Goal: Information Seeking & Learning: Learn about a topic

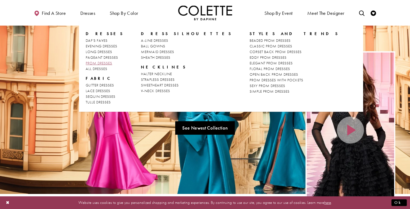
click at [97, 63] on span "PROM DRESSES" at bounding box center [99, 63] width 26 height 5
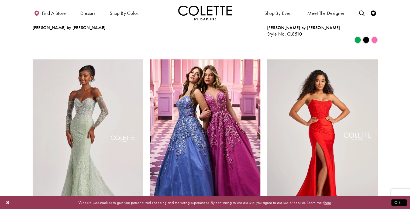
scroll to position [728, 0]
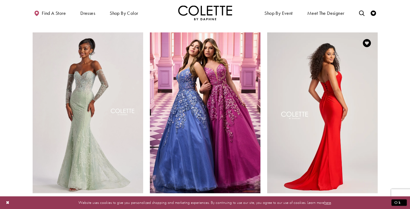
click at [321, 91] on img "Visit Colette by Daphne Style No. CL5158 Page" at bounding box center [322, 112] width 111 height 161
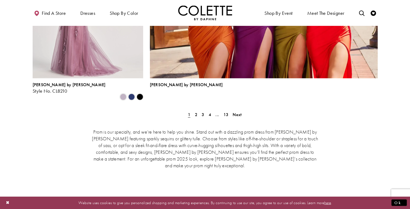
scroll to position [1267, 0]
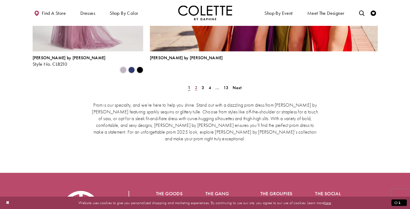
click at [197, 85] on span "2" at bounding box center [196, 88] width 2 height 6
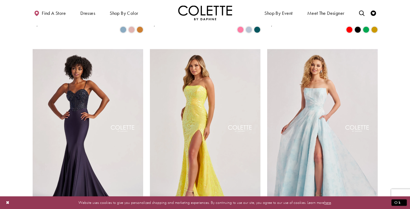
scroll to position [516, 0]
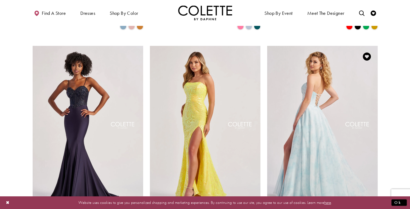
click at [311, 92] on img "Visit Colette by Daphne Style No. CL8635 Page" at bounding box center [322, 126] width 111 height 161
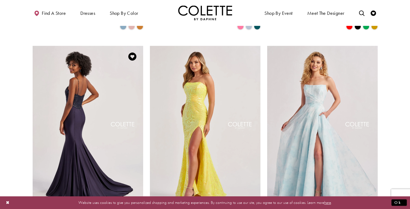
click at [86, 141] on img "Visit Colette by Daphne Style No. CL8515 Page" at bounding box center [88, 126] width 111 height 161
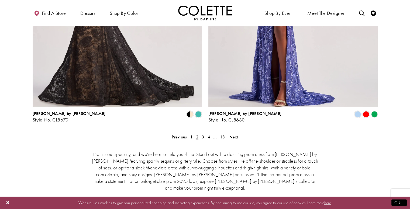
scroll to position [1109, 0]
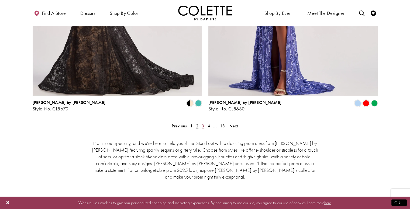
click at [204, 123] on span "3" at bounding box center [203, 126] width 2 height 6
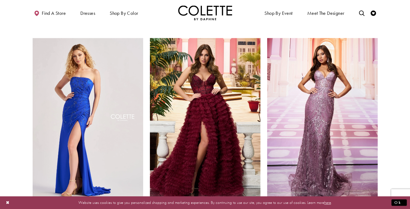
scroll to position [731, 0]
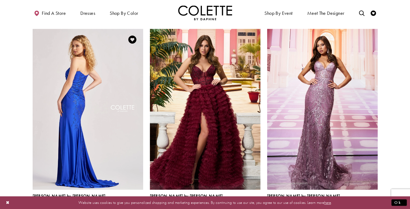
click at [74, 82] on img "Visit Colette by Daphne Style No. CL8500 Page" at bounding box center [88, 109] width 111 height 161
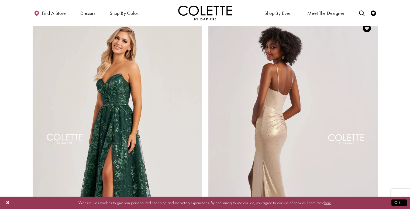
scroll to position [947, 0]
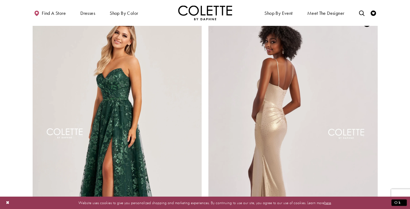
click at [349, 82] on img "Visit Colette by Daphne Style No. CL8575 Page" at bounding box center [292, 135] width 169 height 246
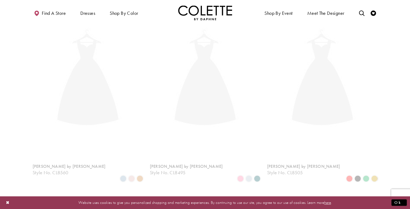
scroll to position [138, 0]
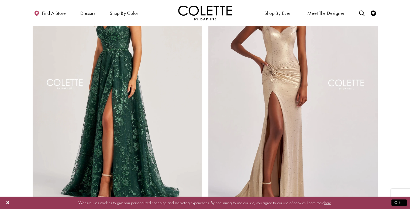
scroll to position [1028, 0]
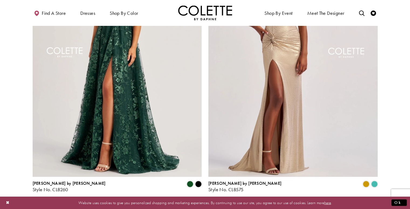
drag, startPoint x: 287, startPoint y: 128, endPoint x: 274, endPoint y: 168, distance: 42.3
click at [274, 168] on div "Colette by Daphne Style No. CL8575 Skip Color List #ab5c549a85 to end Color Lis…" at bounding box center [293, 62] width 176 height 278
click at [210, 203] on link "4" at bounding box center [209, 207] width 6 height 8
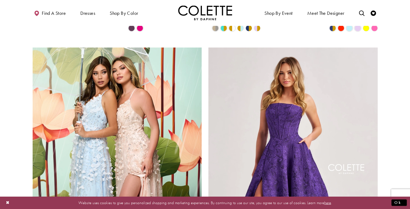
scroll to position [920, 0]
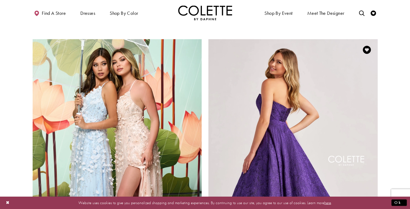
click at [296, 97] on img "Visit Colette by Daphne Style No. CL8675 Page" at bounding box center [292, 162] width 169 height 246
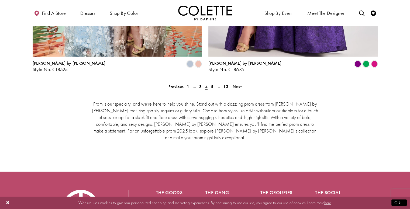
scroll to position [1136, 0]
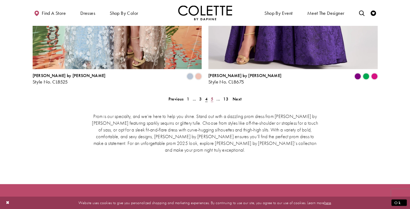
click at [211, 96] on span "5" at bounding box center [212, 99] width 2 height 6
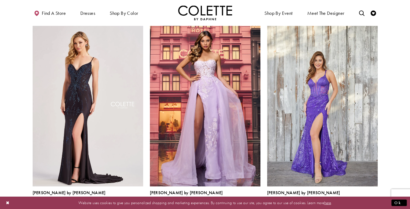
scroll to position [165, 0]
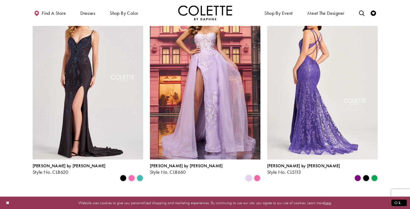
click at [331, 55] on img "Visit Colette by Daphne Style No. CL5113 Page" at bounding box center [322, 79] width 111 height 161
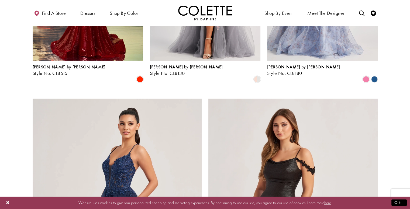
scroll to position [866, 0]
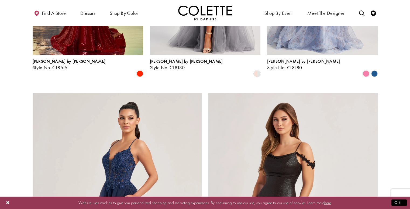
drag, startPoint x: 376, startPoint y: 73, endPoint x: 385, endPoint y: 61, distance: 14.6
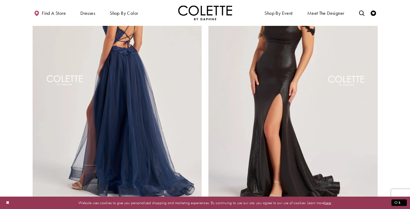
scroll to position [1028, 0]
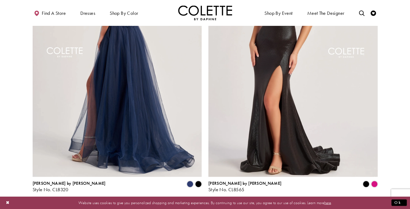
click at [178, 115] on img "Visit Colette by Daphne Style No. CL8320 Page" at bounding box center [117, 54] width 169 height 246
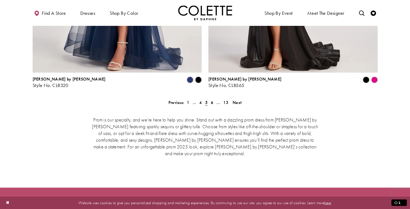
scroll to position [1136, 0]
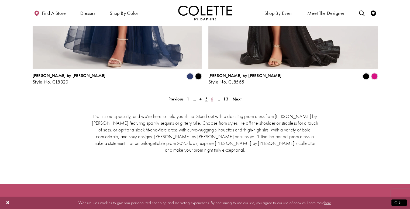
click at [214, 95] on link "6" at bounding box center [212, 99] width 6 height 8
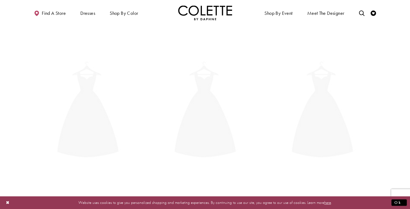
scroll to position [138, 0]
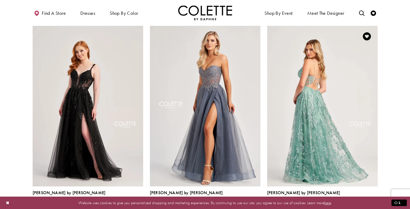
click at [355, 76] on img "Visit Colette by Daphne Style No. CL5134 Page" at bounding box center [322, 106] width 111 height 161
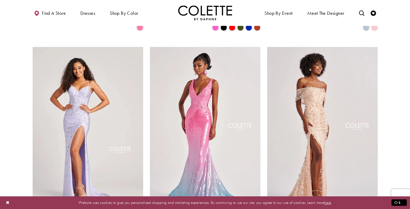
scroll to position [704, 0]
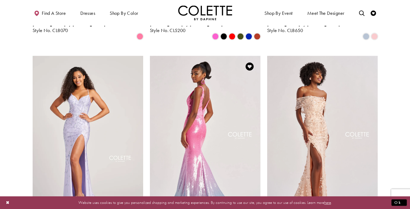
click at [212, 92] on img "Visit Colette by Daphne Style No. CL8605 Page" at bounding box center [205, 136] width 111 height 161
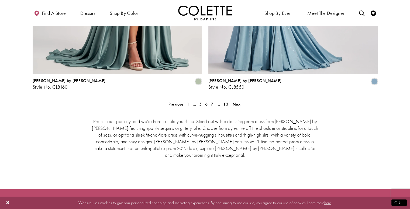
scroll to position [1136, 0]
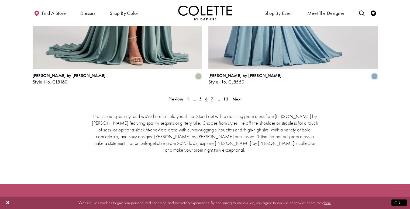
click at [211, 96] on span "7" at bounding box center [212, 99] width 2 height 6
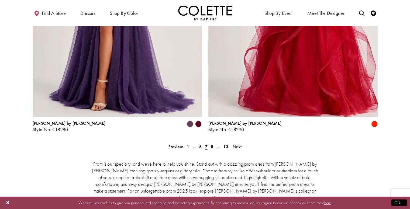
scroll to position [1136, 0]
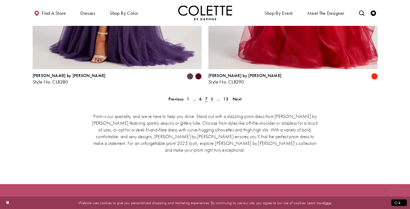
click at [210, 95] on link "8" at bounding box center [212, 99] width 6 height 8
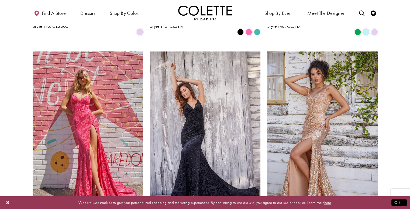
scroll to position [543, 0]
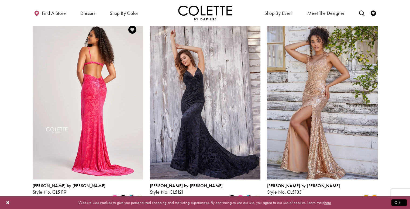
click at [53, 72] on img "Visit Colette by Daphne Style No. CL5119 Page" at bounding box center [88, 99] width 111 height 161
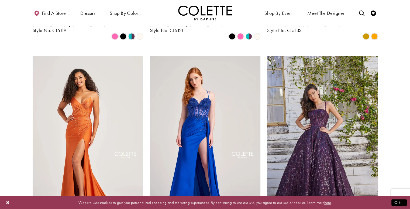
scroll to position [731, 0]
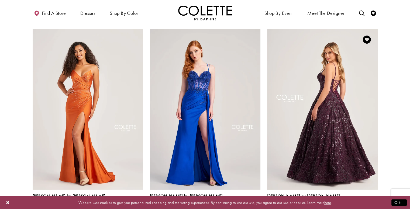
click at [347, 145] on img "Visit Colette by Daphne Style No. CL5141 Page" at bounding box center [322, 109] width 111 height 161
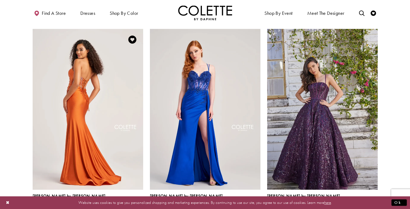
click at [102, 85] on img "Visit Colette by Daphne Style No. CL5135 Page" at bounding box center [88, 109] width 111 height 161
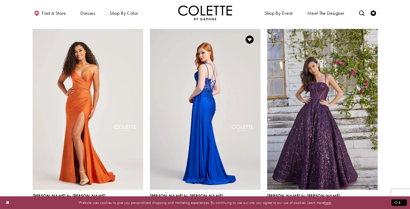
drag, startPoint x: 240, startPoint y: 156, endPoint x: 245, endPoint y: 162, distance: 7.6
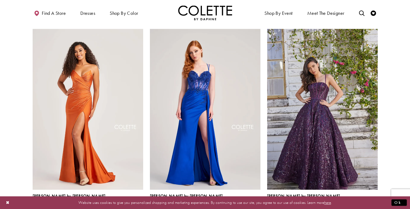
drag, startPoint x: 245, startPoint y: 162, endPoint x: 389, endPoint y: 78, distance: 167.6
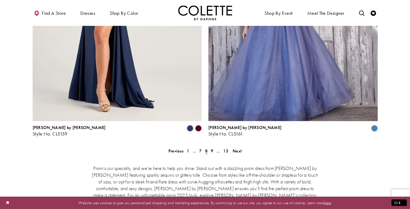
scroll to position [1136, 0]
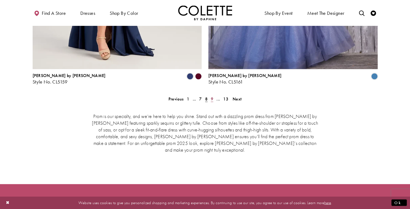
click at [212, 96] on span "9" at bounding box center [212, 99] width 2 height 6
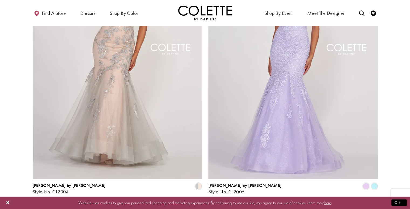
scroll to position [1028, 0]
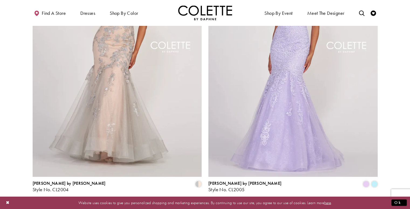
click at [212, 204] on span "10" at bounding box center [211, 207] width 5 height 6
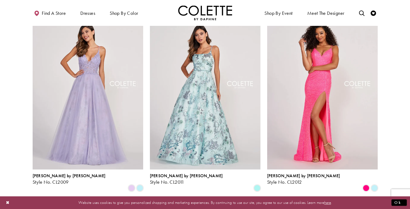
scroll to position [327, 0]
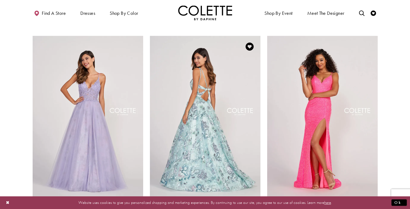
click at [205, 98] on img "Visit Colette by Daphne Style No. CL2011 Page" at bounding box center [205, 116] width 111 height 161
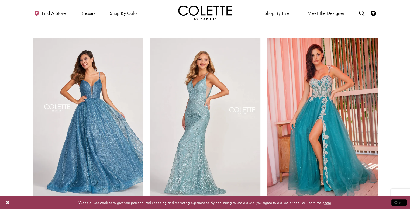
scroll to position [731, 0]
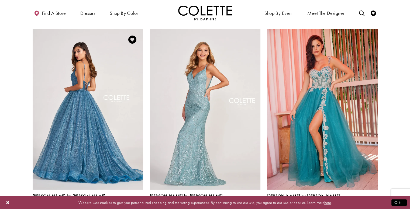
click at [80, 60] on img "Visit Colette by Daphne Style No. CL2018 Page" at bounding box center [88, 109] width 111 height 161
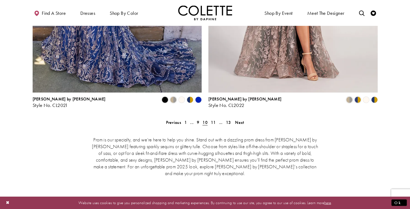
scroll to position [1109, 0]
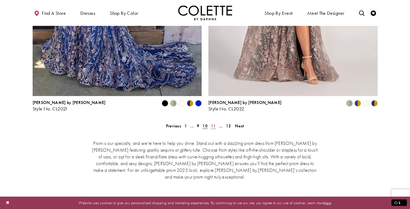
click at [212, 123] on span "11" at bounding box center [213, 126] width 5 height 6
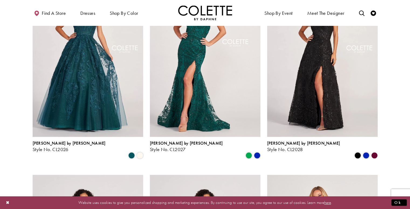
scroll to position [354, 0]
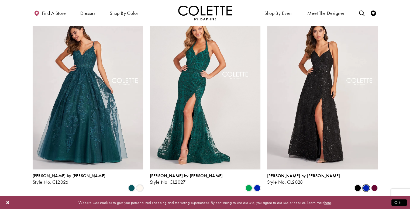
click at [365, 185] on span "Product List" at bounding box center [366, 188] width 6 height 6
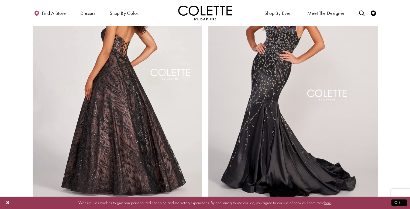
scroll to position [1028, 0]
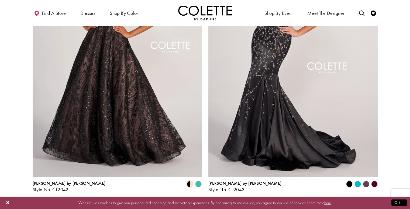
click at [201, 180] on polygon "Product List" at bounding box center [198, 184] width 8 height 8
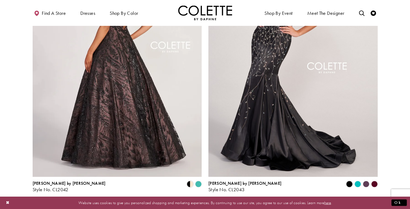
click at [136, 115] on img "Visit Colette by Daphne Style No. CL2042 Page" at bounding box center [117, 54] width 169 height 246
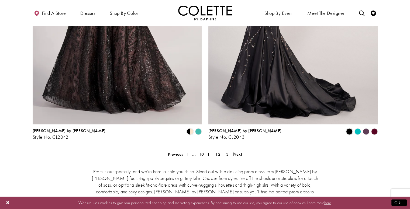
scroll to position [1082, 0]
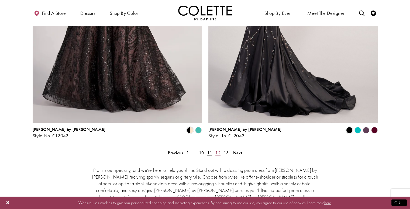
click at [218, 150] on span "12" at bounding box center [217, 153] width 5 height 6
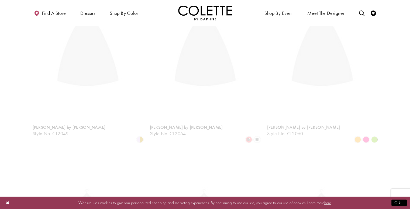
scroll to position [138, 0]
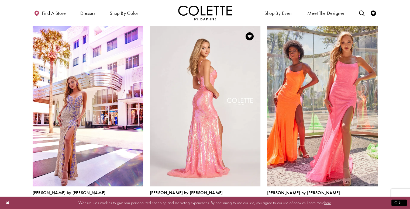
click at [209, 93] on img "Visit Colette by Daphne Style No. CL2054 Page" at bounding box center [205, 106] width 111 height 161
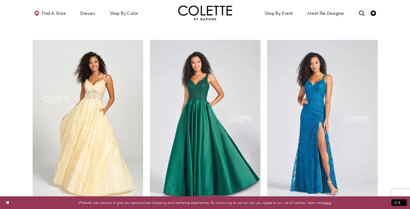
scroll to position [516, 0]
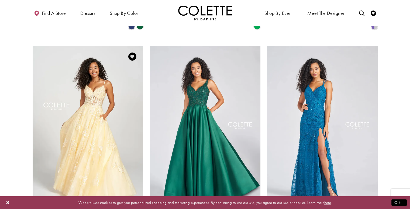
click at [87, 89] on img "Visit Colette by Daphne Style No. CL12202 Page" at bounding box center [88, 126] width 111 height 161
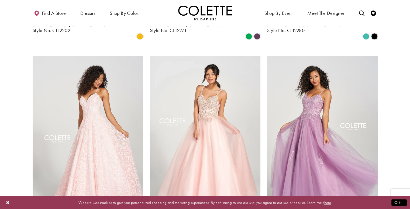
scroll to position [731, 0]
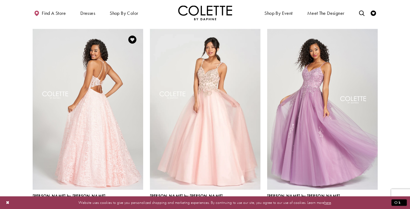
click at [99, 91] on img "Visit Colette by Daphne Style No. CL12204 Page" at bounding box center [88, 109] width 111 height 161
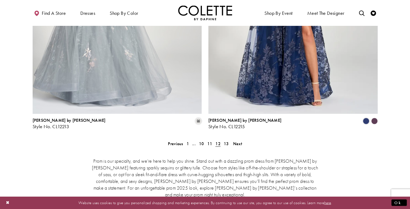
scroll to position [1136, 0]
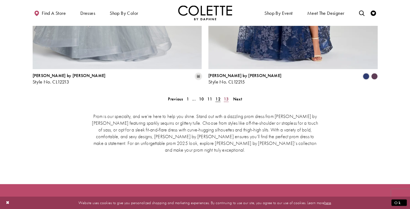
click at [228, 96] on span "13" at bounding box center [226, 99] width 5 height 6
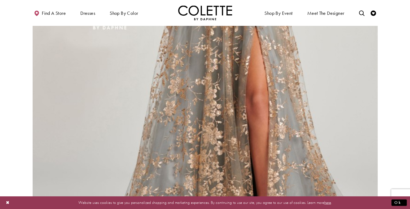
scroll to position [866, 0]
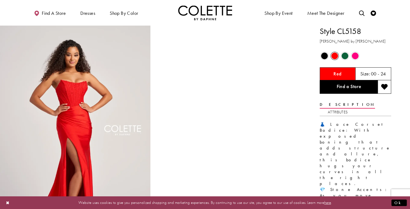
click at [342, 54] on span "Product color controls state depends on size chosen" at bounding box center [345, 56] width 7 height 7
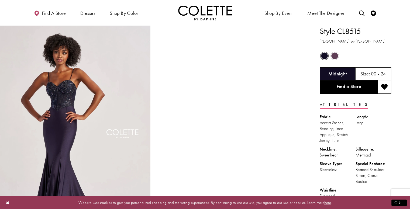
click at [335, 56] on span "Product color controls state depends on size chosen" at bounding box center [334, 56] width 7 height 7
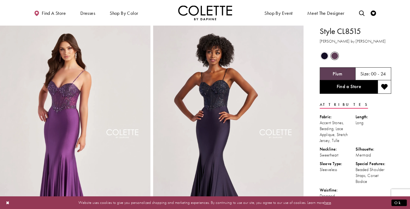
click at [325, 52] on div "Out of Stock" at bounding box center [324, 55] width 9 height 9
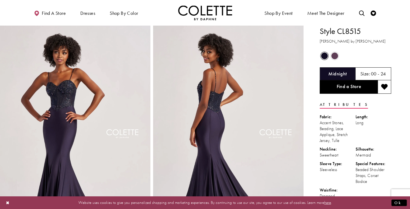
click at [333, 55] on span "Product color controls state depends on size chosen" at bounding box center [334, 56] width 7 height 7
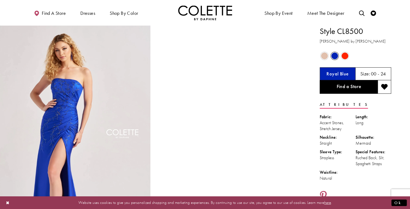
click at [320, 53] on div "Out of Stock" at bounding box center [324, 55] width 9 height 9
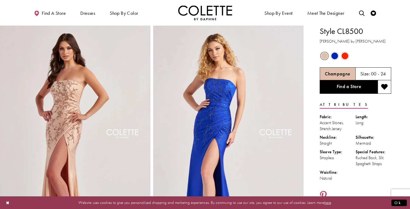
click at [347, 54] on span "Product color controls state depends on size chosen" at bounding box center [345, 56] width 7 height 7
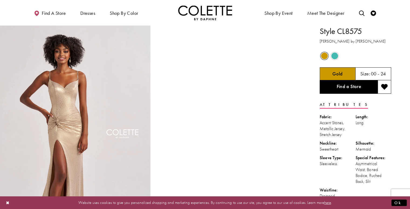
click at [335, 55] on span "Product color controls state depends on size chosen" at bounding box center [334, 56] width 7 height 7
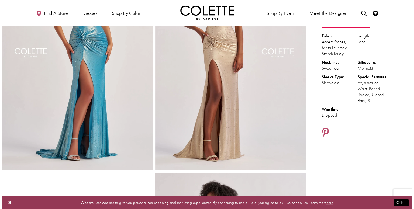
scroll to position [162, 0]
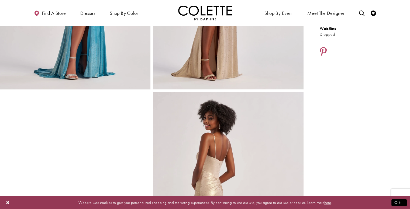
drag, startPoint x: 95, startPoint y: 123, endPoint x: 39, endPoint y: 69, distance: 78.7
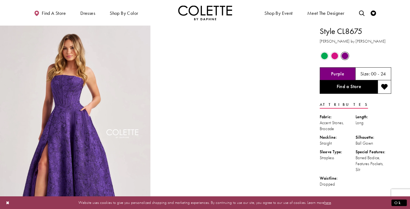
click at [322, 52] on div "Out of Stock" at bounding box center [324, 55] width 9 height 9
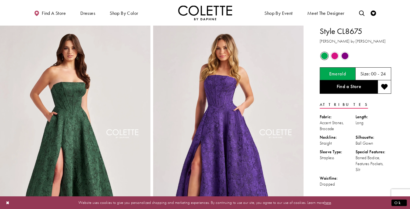
click at [335, 56] on span "Product color controls state depends on size chosen" at bounding box center [334, 56] width 7 height 7
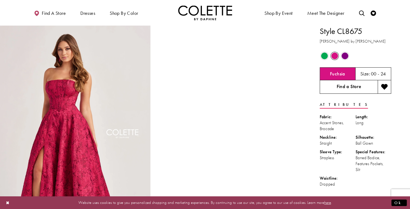
click at [352, 87] on link "Find a Store" at bounding box center [349, 86] width 58 height 13
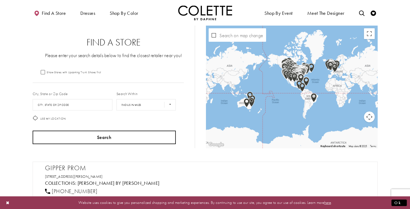
click at [108, 137] on button "Search" at bounding box center [104, 137] width 143 height 13
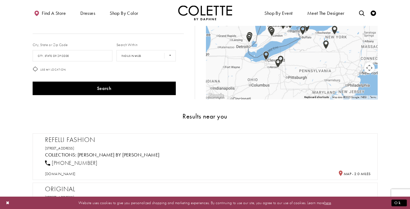
scroll to position [27, 0]
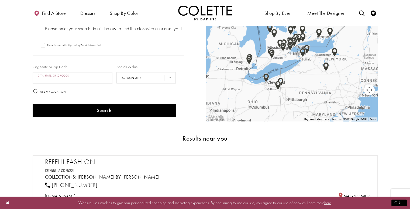
click at [93, 76] on input "City, State, or ZIP Code" at bounding box center [73, 77] width 80 height 11
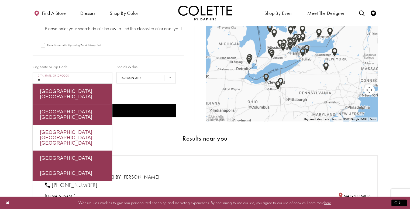
click at [82, 125] on div "Toronto, ON, Canada" at bounding box center [73, 138] width 80 height 26
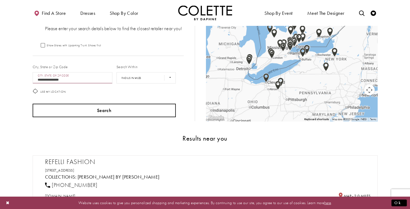
type input "**********"
click at [84, 104] on button "Search" at bounding box center [104, 110] width 143 height 13
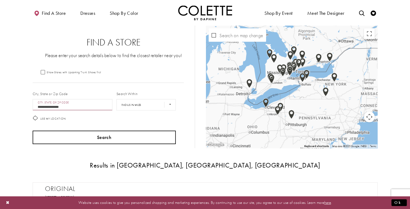
scroll to position [27, 0]
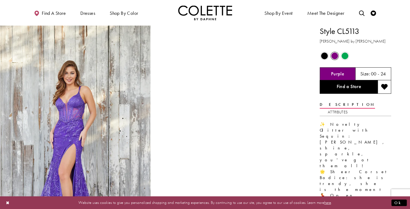
click at [326, 57] on span "Product color controls state depends on size chosen" at bounding box center [324, 56] width 7 height 7
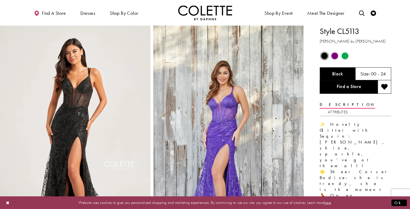
click at [339, 55] on div "Out of Stock" at bounding box center [334, 55] width 9 height 9
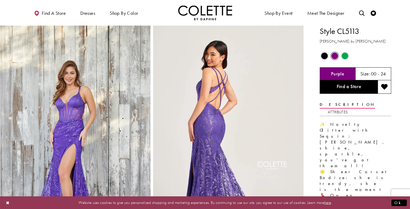
click at [327, 55] on span "Product color controls state depends on size chosen" at bounding box center [324, 56] width 7 height 7
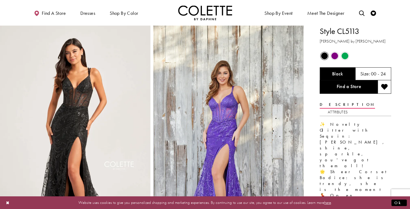
click at [345, 56] on span "Product color controls state depends on size chosen" at bounding box center [345, 56] width 7 height 7
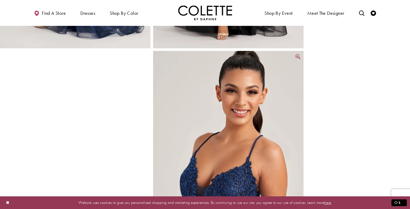
scroll to position [350, 0]
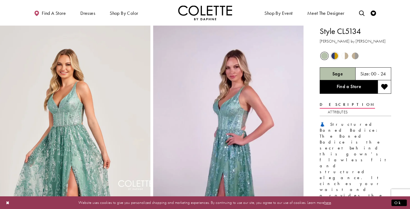
click at [334, 55] on span "Product color controls state depends on size chosen" at bounding box center [334, 56] width 7 height 7
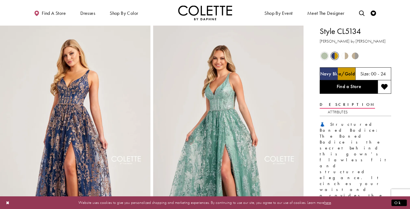
click at [343, 51] on div "Out of Stock" at bounding box center [344, 55] width 9 height 9
click at [345, 56] on span "Product color controls state depends on size chosen" at bounding box center [345, 56] width 7 height 7
click at [344, 59] on span "Product color controls state depends on size chosen" at bounding box center [345, 56] width 7 height 7
click at [323, 55] on span "Product color controls state depends on size chosen" at bounding box center [324, 56] width 7 height 7
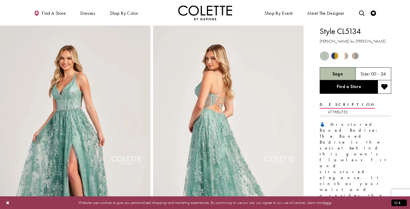
click at [346, 56] on span "Product color controls state depends on size chosen" at bounding box center [345, 56] width 7 height 7
click at [354, 54] on span "Product color controls state depends on size chosen" at bounding box center [355, 56] width 7 height 7
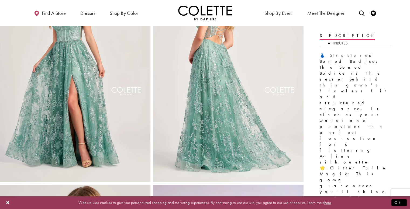
scroll to position [54, 0]
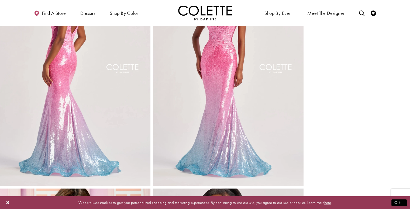
scroll to position [297, 0]
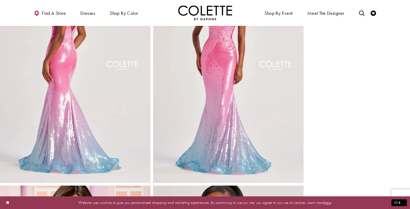
click at [228, 90] on img "Full size Style CL8605 Colette by Daphne #3 default Pink Ombre frontface vertic…" at bounding box center [228, 70] width 150 height 226
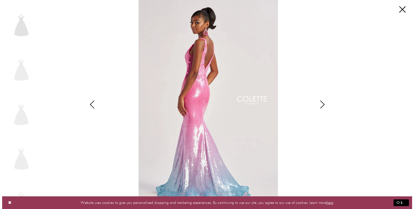
scroll to position [300, 0]
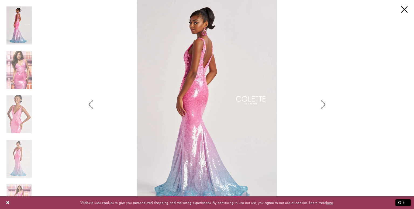
click at [323, 103] on icon "Style CL8605 Colette by Daphne Views dialog" at bounding box center [323, 105] width 13 height 8
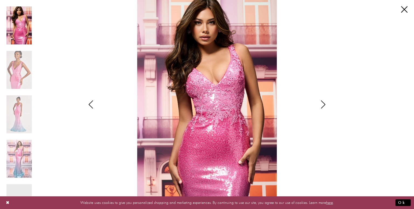
click at [323, 103] on icon "Style CL8605 Colette by Daphne Views dialog" at bounding box center [323, 105] width 13 height 8
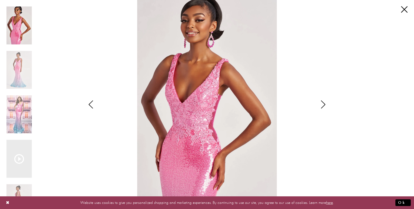
click at [323, 103] on icon "Style CL8605 Colette by Daphne Views dialog" at bounding box center [323, 105] width 13 height 8
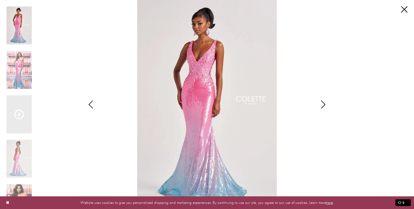
click at [207, 74] on img "Scroll List" at bounding box center [207, 104] width 219 height 209
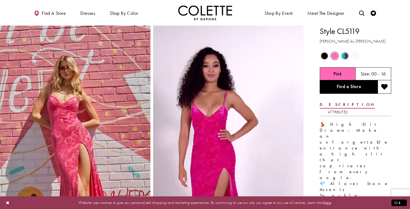
click at [324, 57] on span "Product color controls state depends on size chosen" at bounding box center [324, 56] width 7 height 7
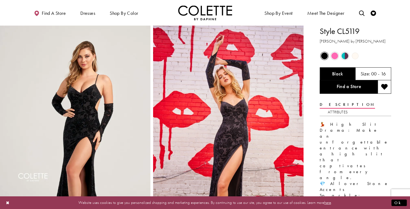
click at [345, 56] on span "Product color controls state depends on size chosen" at bounding box center [345, 56] width 7 height 7
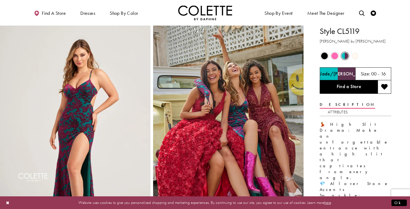
click at [355, 56] on span "Product color controls state depends on size chosen" at bounding box center [355, 56] width 7 height 7
click at [345, 53] on span "Product color controls state depends on size chosen" at bounding box center [345, 56] width 7 height 7
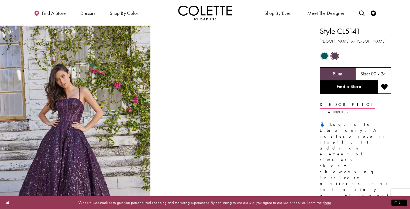
click at [324, 54] on span "Product color controls state depends on size chosen" at bounding box center [324, 56] width 7 height 7
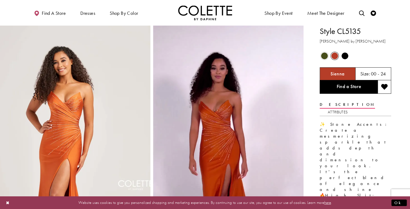
click at [322, 53] on span "Product color controls state depends on size chosen" at bounding box center [324, 56] width 7 height 7
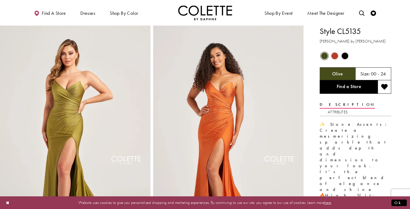
click at [345, 57] on span "Product color controls state depends on size chosen" at bounding box center [345, 56] width 7 height 7
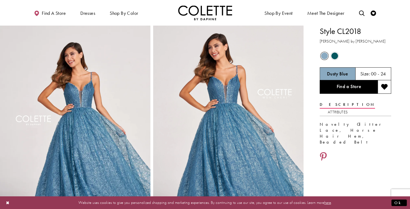
click at [336, 58] on span "Product color controls state depends on size chosen" at bounding box center [334, 56] width 7 height 7
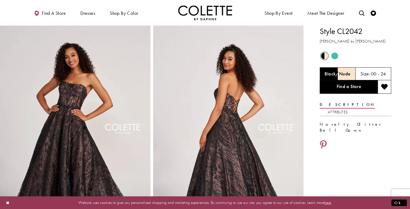
click at [333, 58] on span "Product color controls state depends on size chosen" at bounding box center [334, 56] width 7 height 7
click at [332, 53] on span "Product color controls state depends on size chosen" at bounding box center [334, 56] width 7 height 7
click at [333, 53] on span "Product color controls state depends on size chosen" at bounding box center [334, 56] width 7 height 7
